Goal: Transaction & Acquisition: Subscribe to service/newsletter

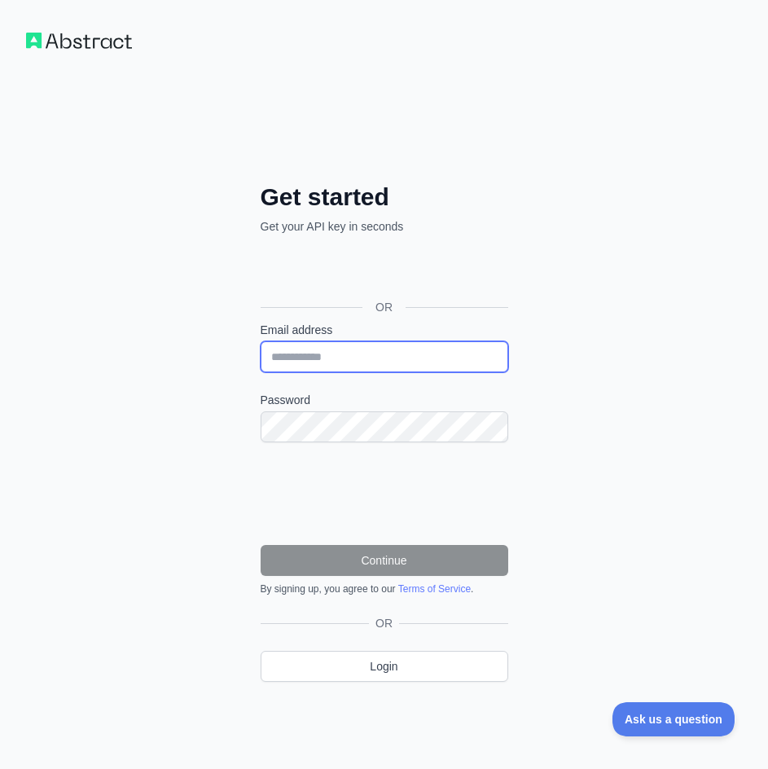
click at [383, 346] on input "Email address" at bounding box center [385, 356] width 248 height 31
type input "**********"
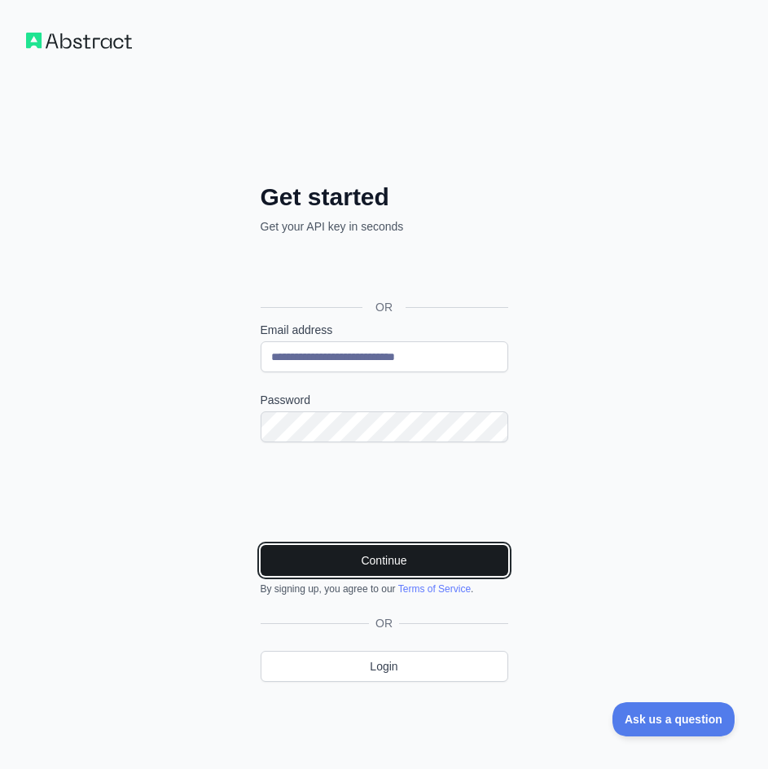
click at [468, 564] on button "Continue" at bounding box center [385, 560] width 248 height 31
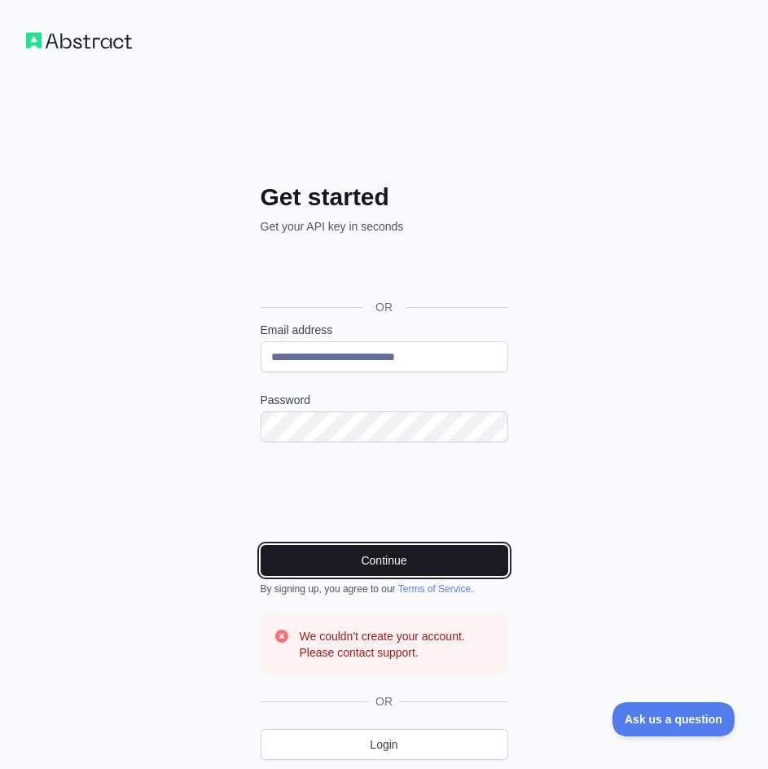
click at [428, 560] on button "Continue" at bounding box center [385, 560] width 248 height 31
click at [428, 563] on button "Continue" at bounding box center [385, 560] width 248 height 31
click at [426, 563] on button "Continue" at bounding box center [385, 560] width 248 height 31
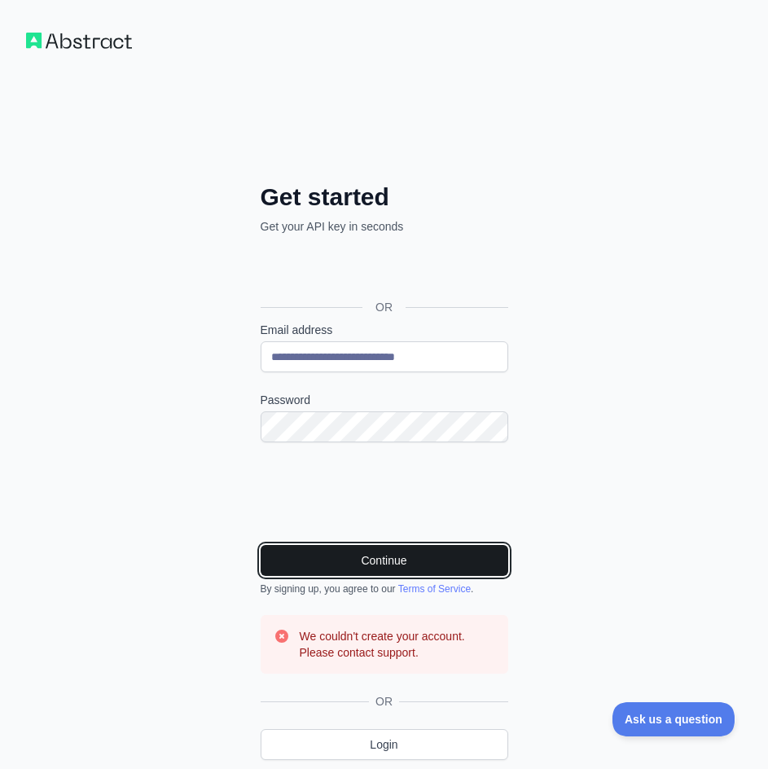
click at [426, 563] on button "Continue" at bounding box center [385, 560] width 248 height 31
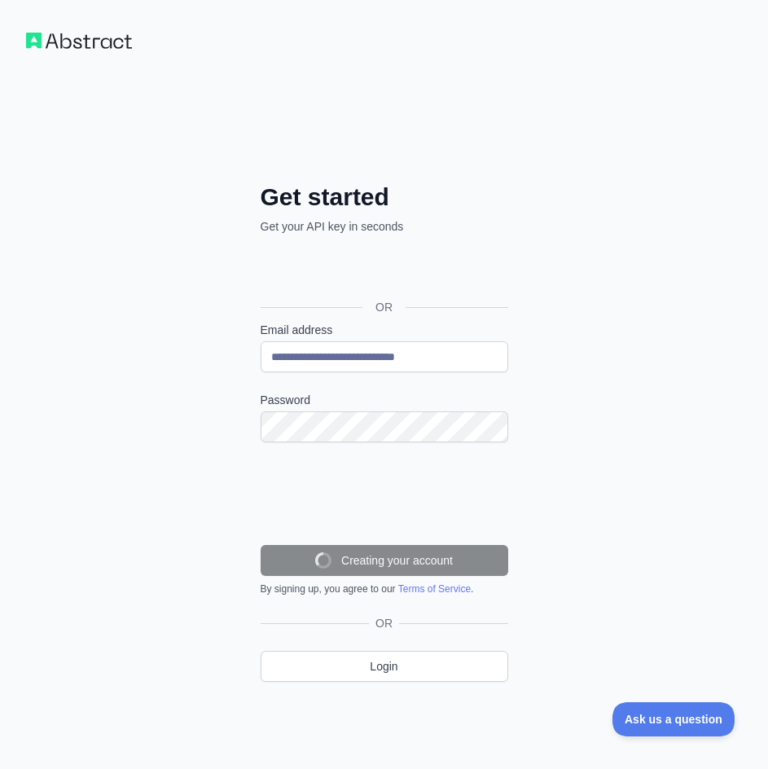
click at [426, 563] on button "Creating your account" at bounding box center [385, 560] width 248 height 31
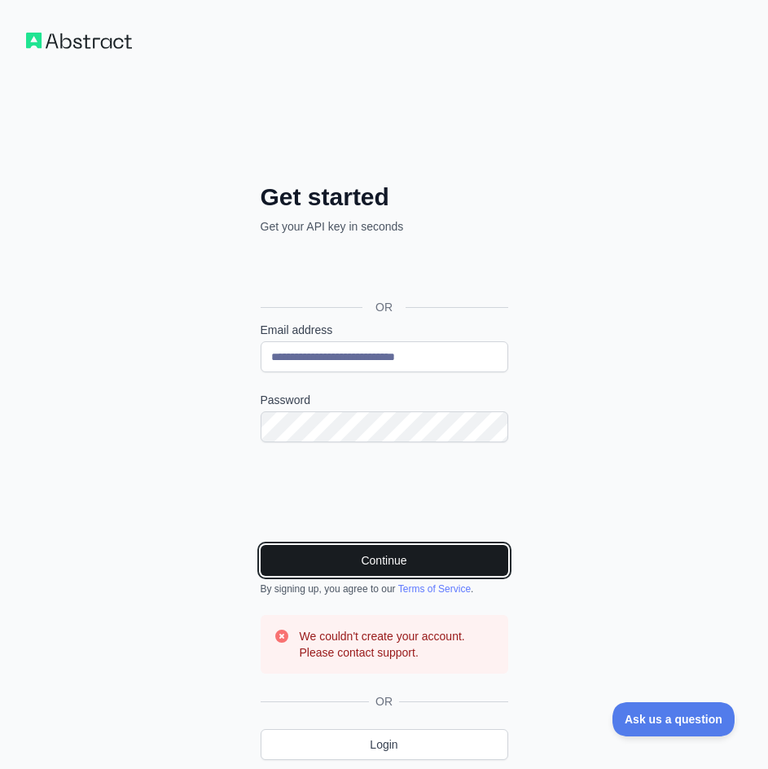
click at [426, 563] on button "Continue" at bounding box center [385, 560] width 248 height 31
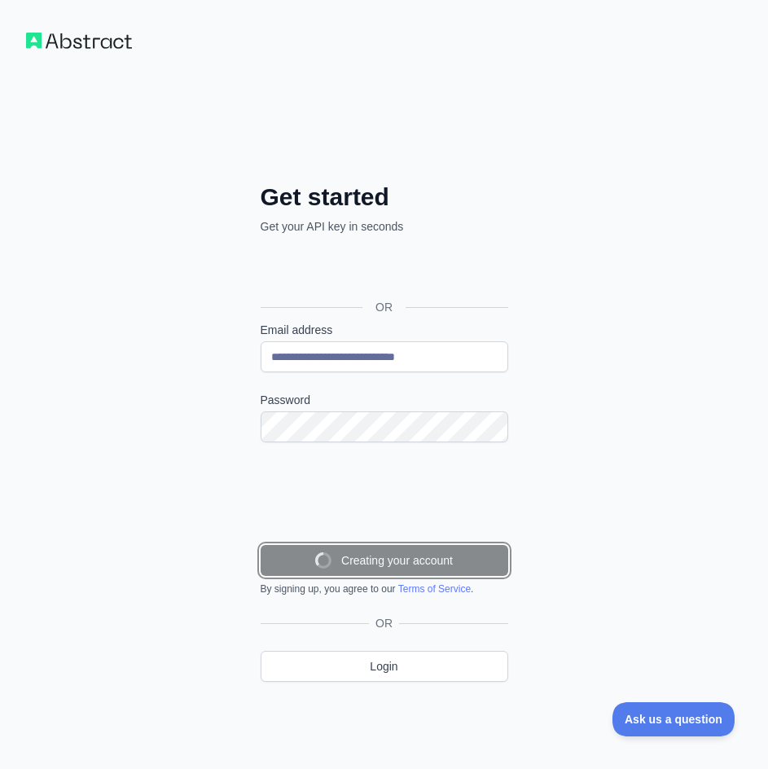
click at [426, 563] on button "Creating your account" at bounding box center [385, 560] width 248 height 31
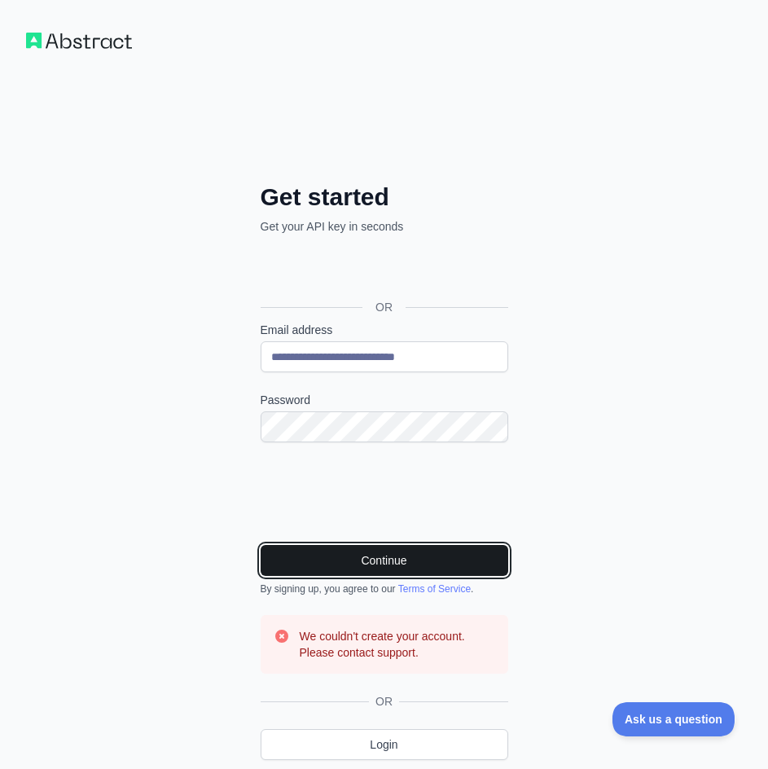
click at [426, 563] on button "Continue" at bounding box center [385, 560] width 248 height 31
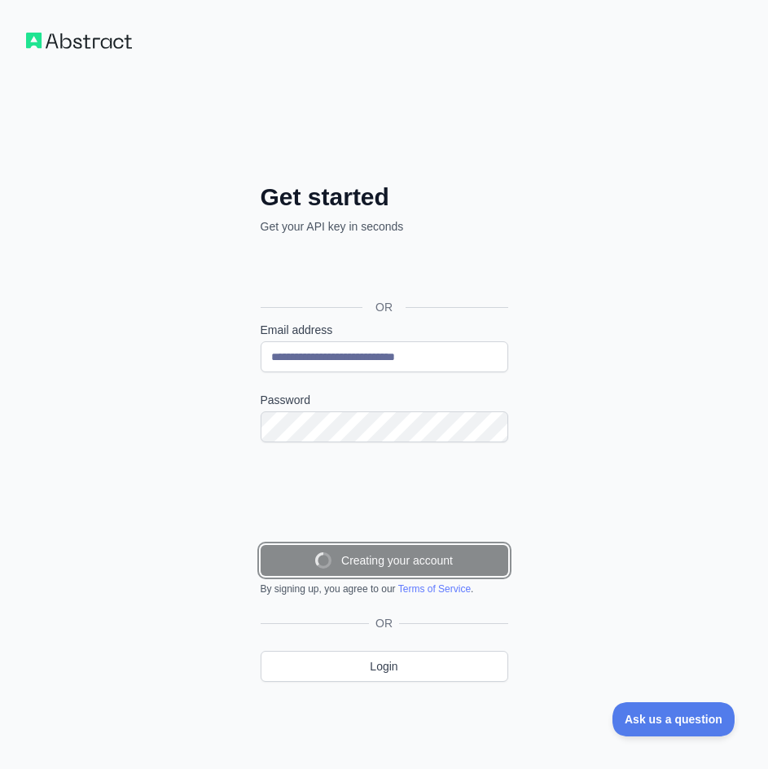
click at [426, 563] on button "Creating your account" at bounding box center [385, 560] width 248 height 31
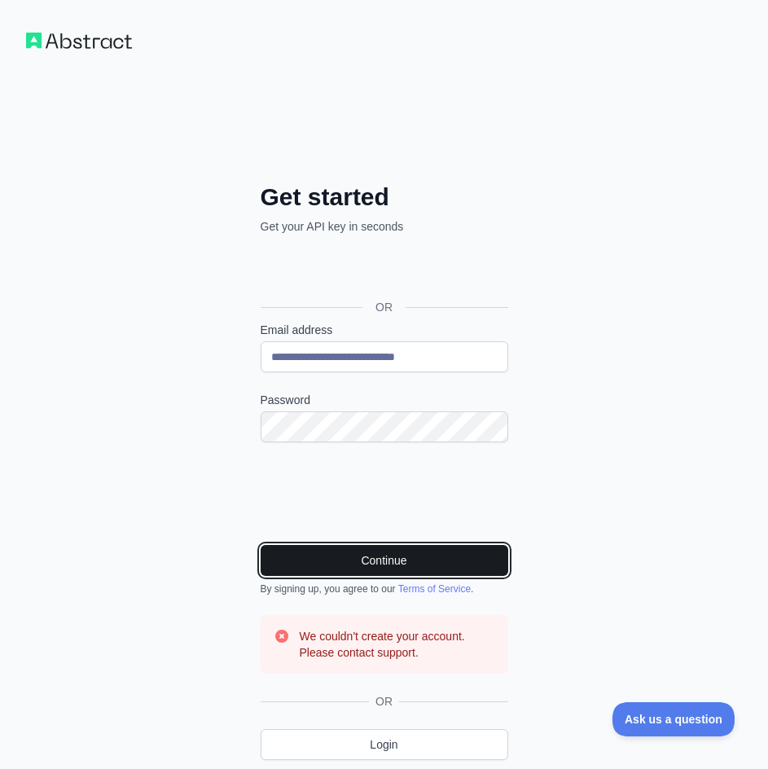
click at [426, 563] on button "Continue" at bounding box center [385, 560] width 248 height 31
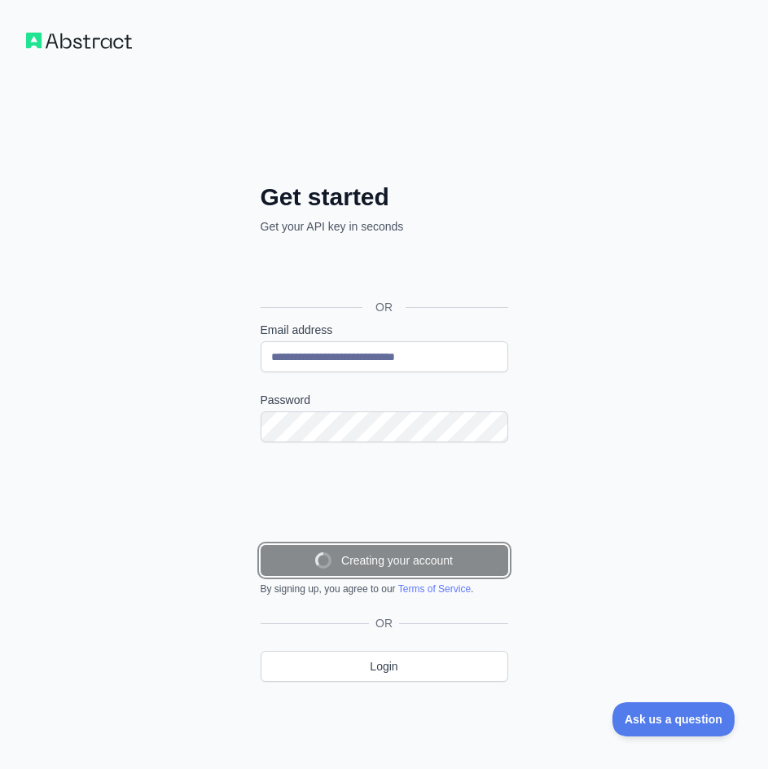
click at [426, 563] on button "Creating your account" at bounding box center [385, 560] width 248 height 31
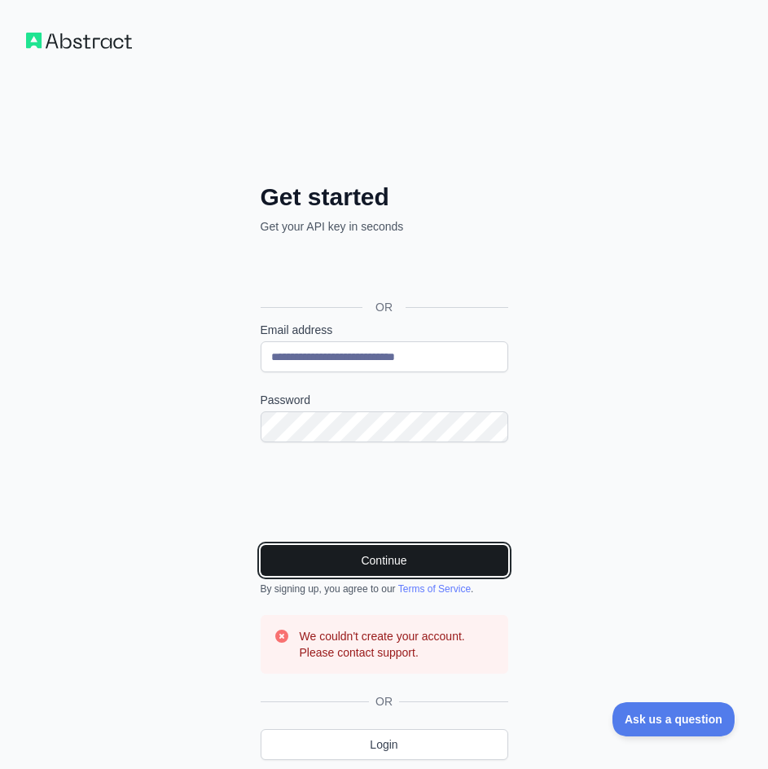
click at [426, 563] on button "Continue" at bounding box center [385, 560] width 248 height 31
click at [425, 563] on button "Continue" at bounding box center [385, 560] width 248 height 31
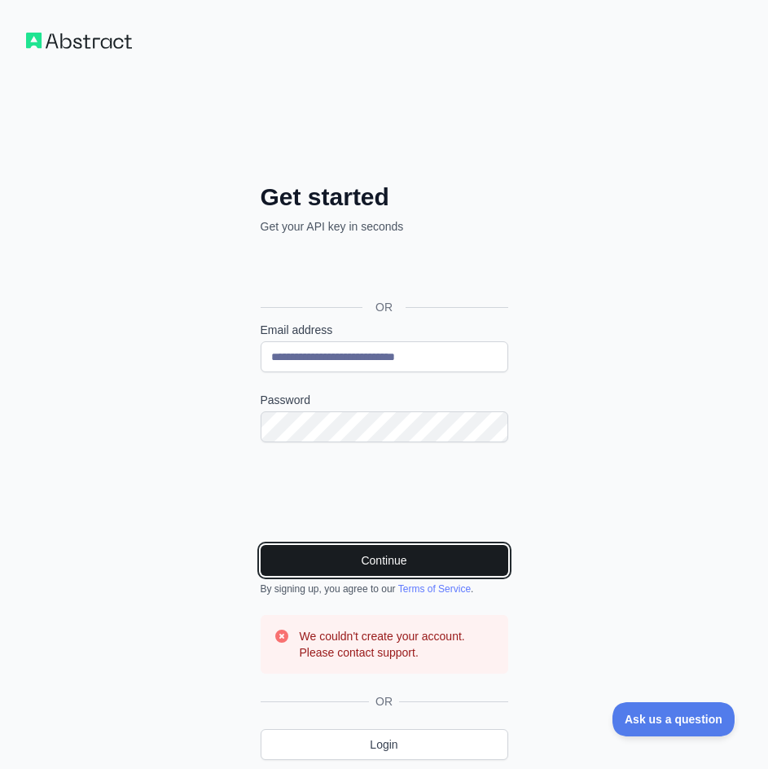
click at [425, 563] on button "Continue" at bounding box center [385, 560] width 248 height 31
